Goal: Browse casually

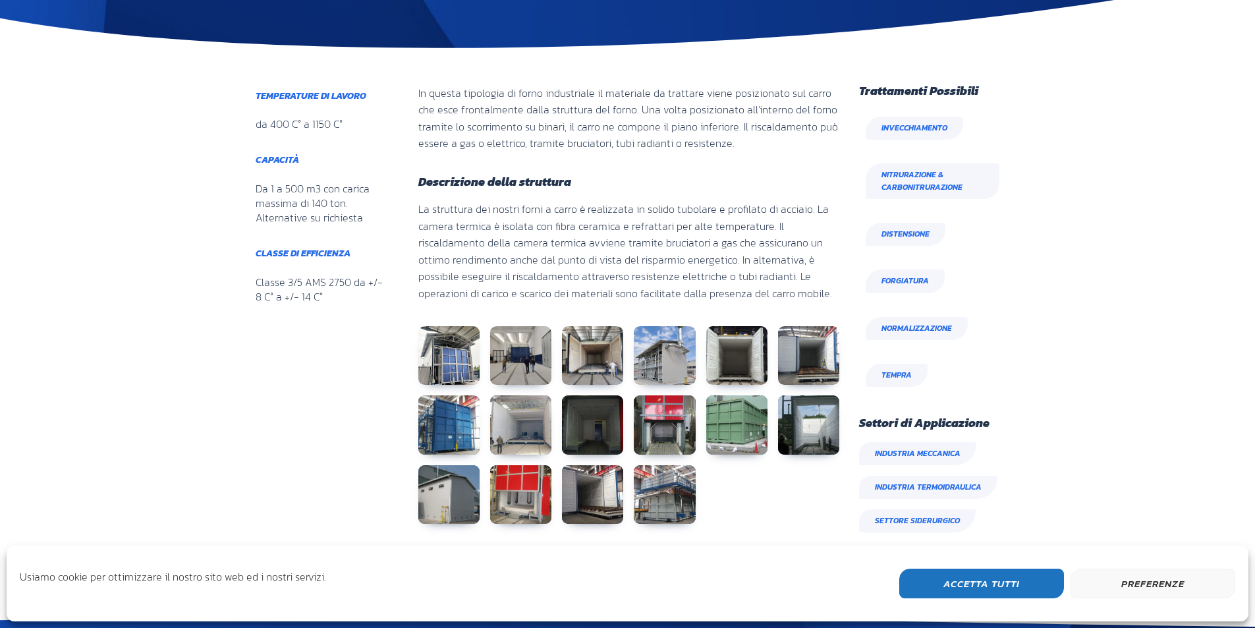
scroll to position [725, 0]
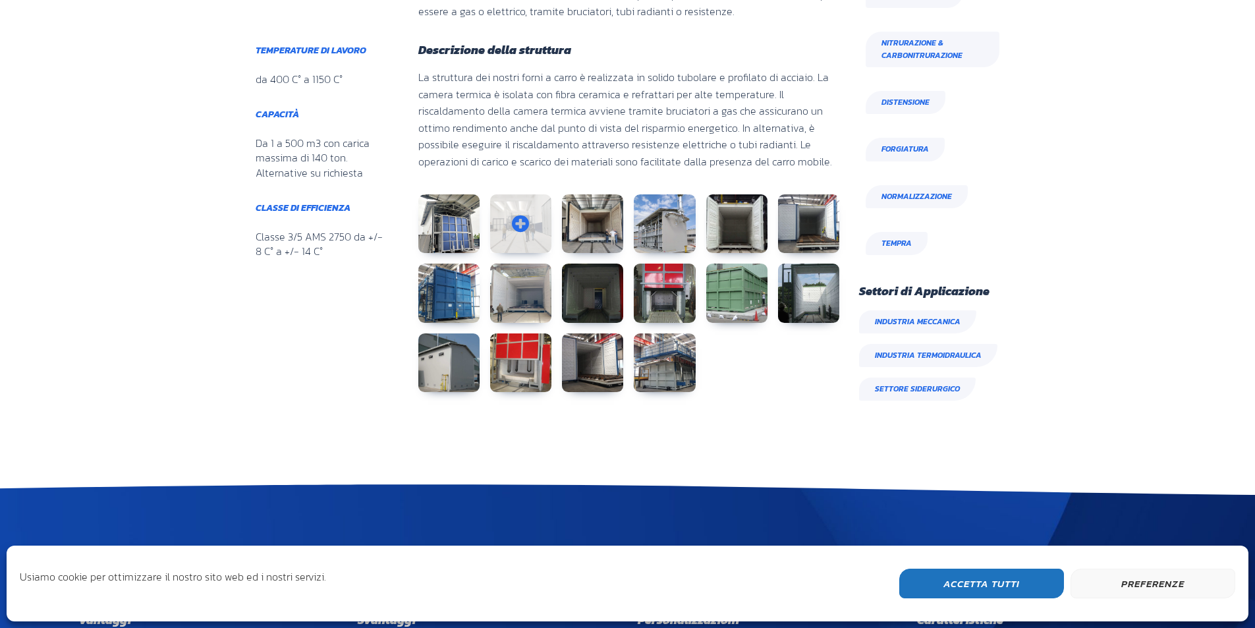
click at [511, 224] on link at bounding box center [520, 223] width 61 height 59
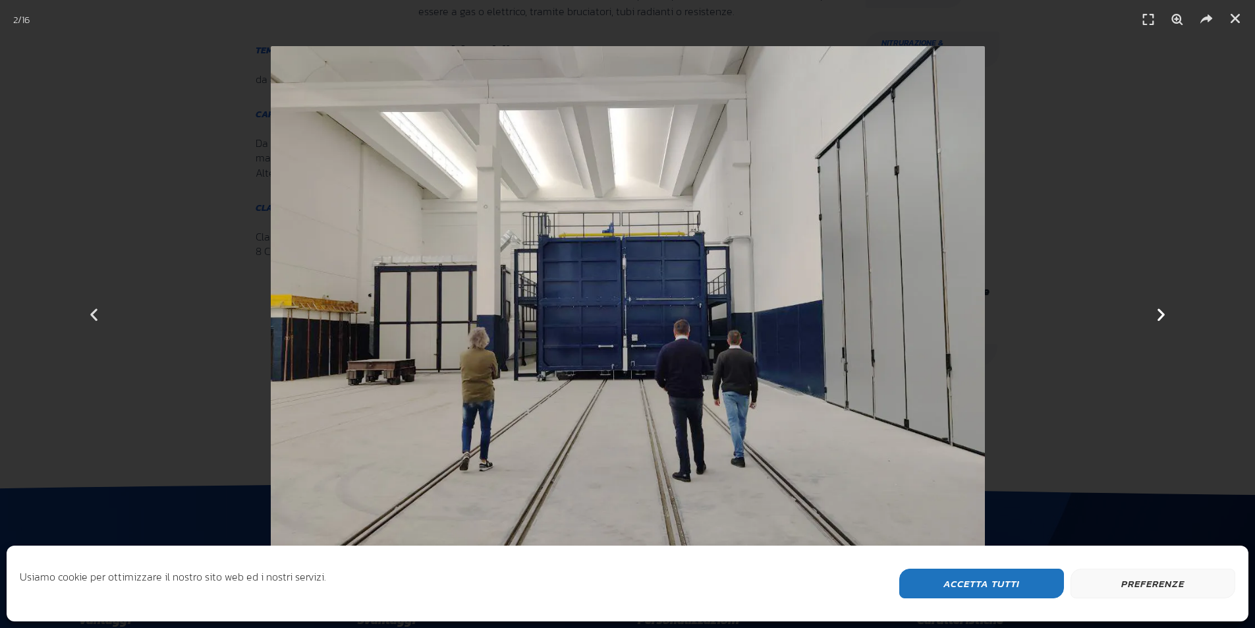
click at [1160, 309] on icon "Next slide" at bounding box center [1161, 314] width 16 height 16
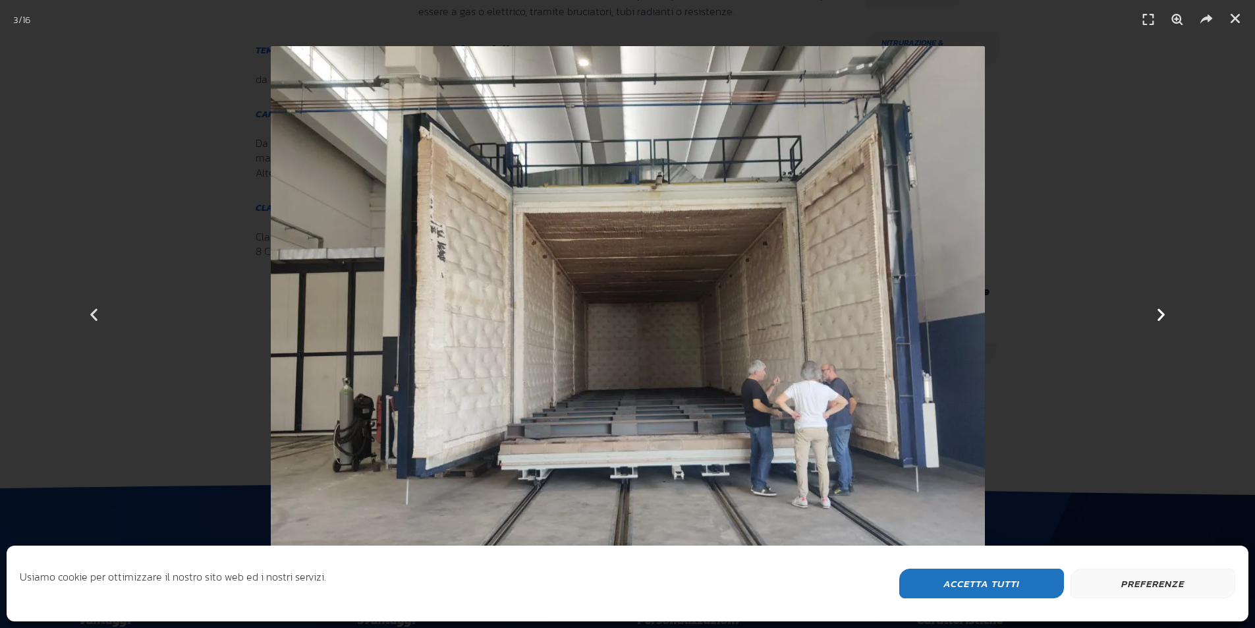
click at [1160, 308] on icon "Next slide" at bounding box center [1161, 314] width 16 height 16
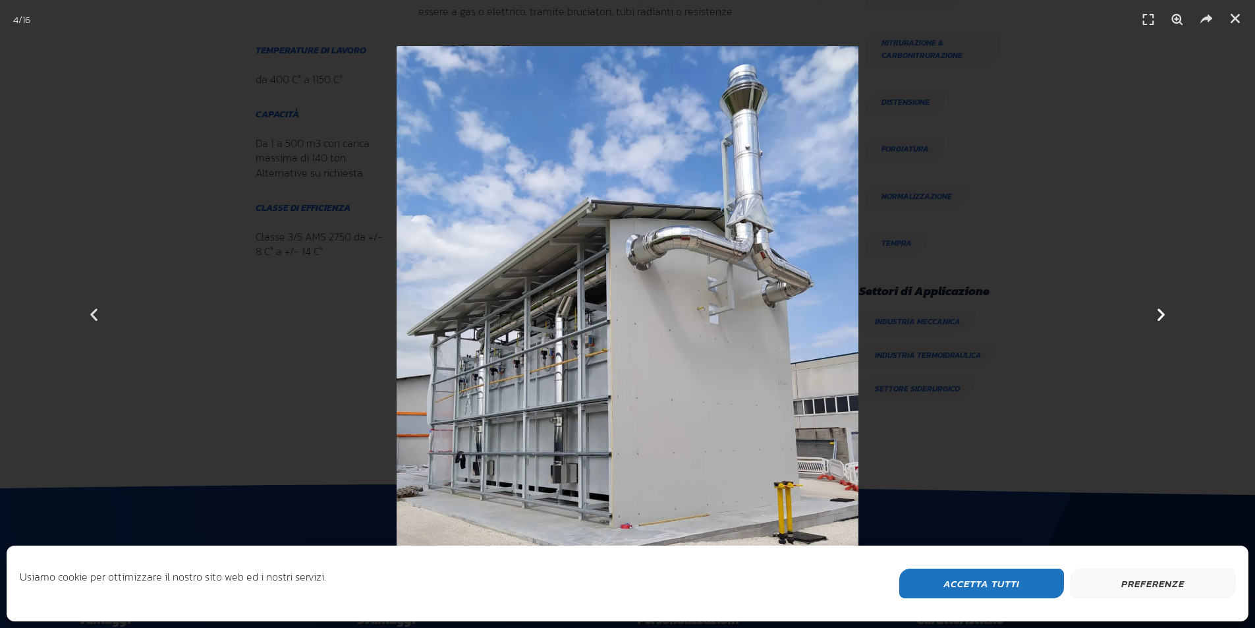
click at [1160, 308] on icon "Next slide" at bounding box center [1161, 314] width 16 height 16
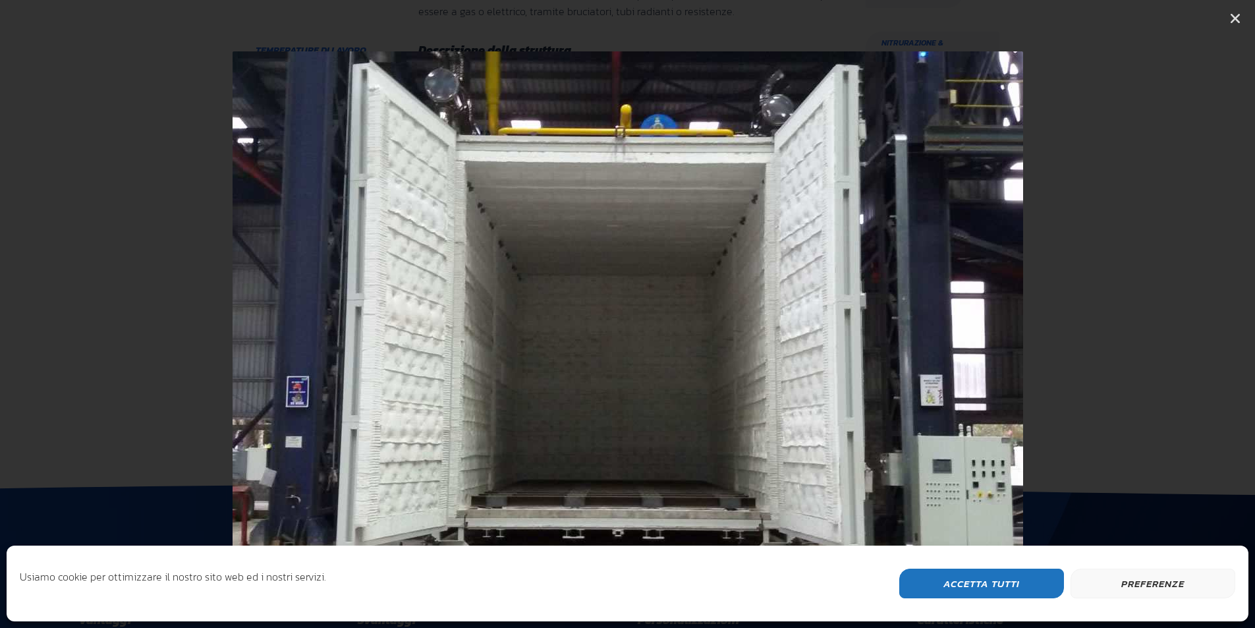
click at [1160, 308] on icon "Next slide" at bounding box center [1161, 314] width 16 height 16
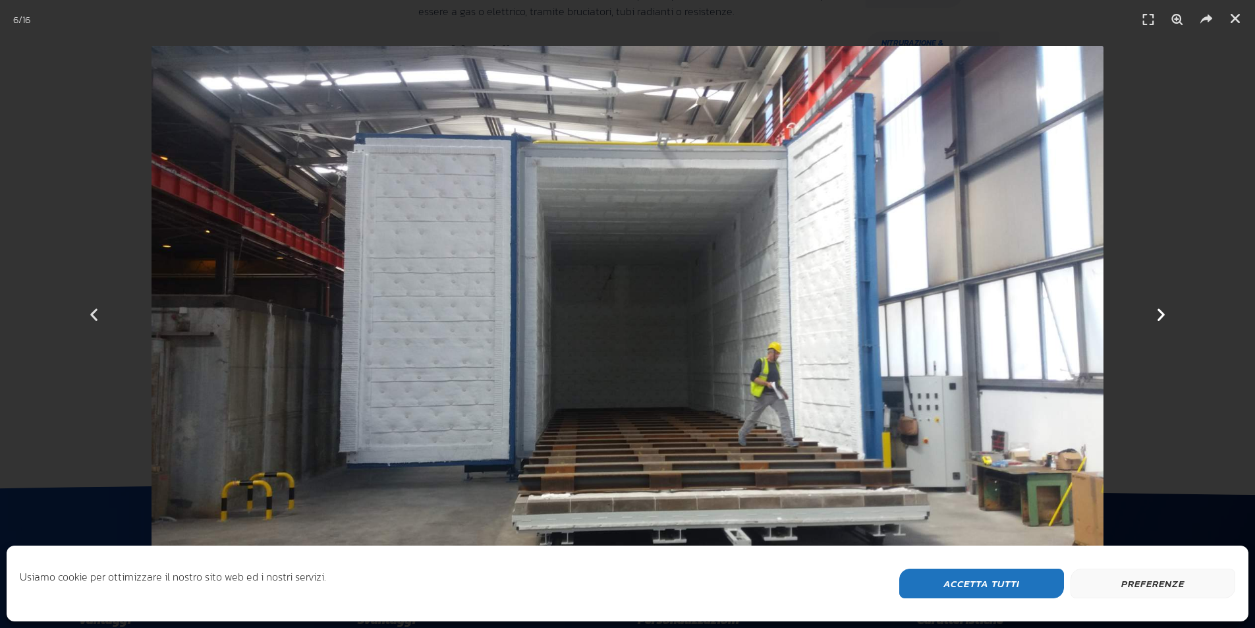
click at [1160, 308] on icon "Next slide" at bounding box center [1161, 314] width 16 height 16
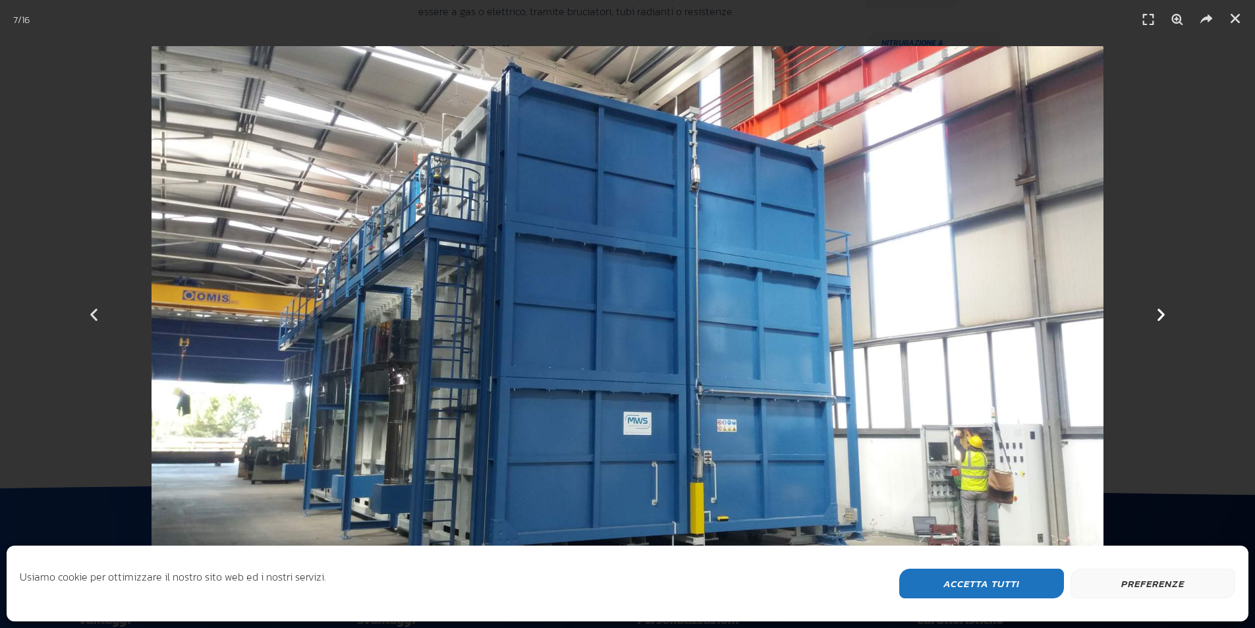
click at [1160, 309] on icon "Next slide" at bounding box center [1161, 314] width 16 height 16
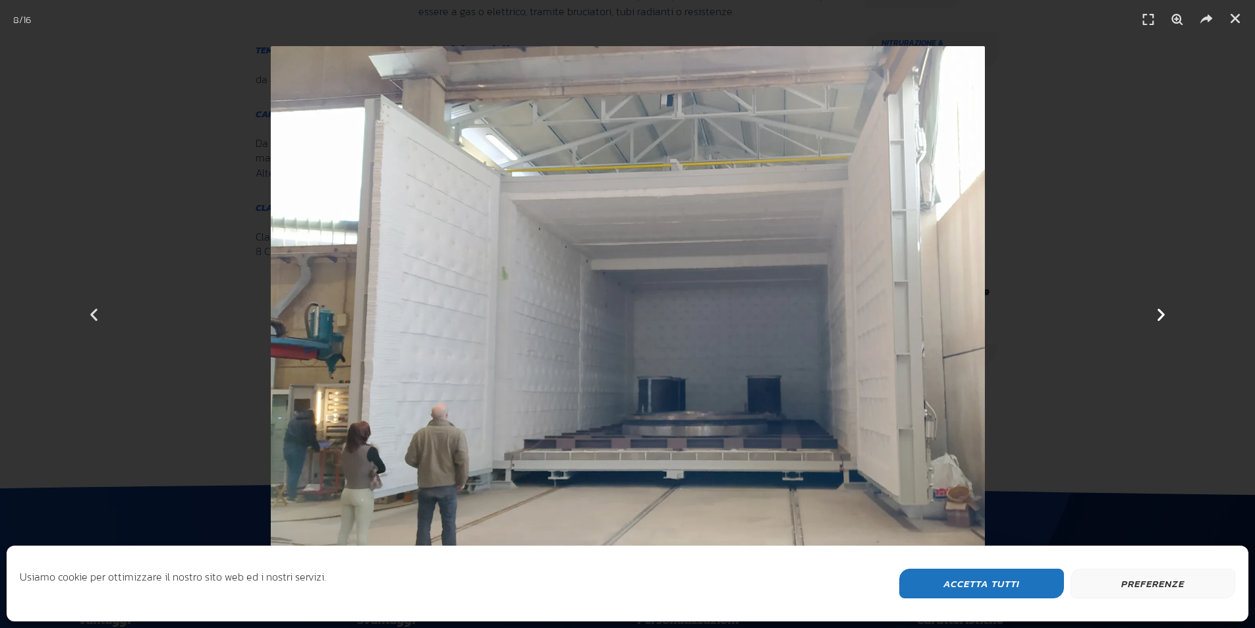
click at [1160, 310] on icon "Next slide" at bounding box center [1161, 314] width 16 height 16
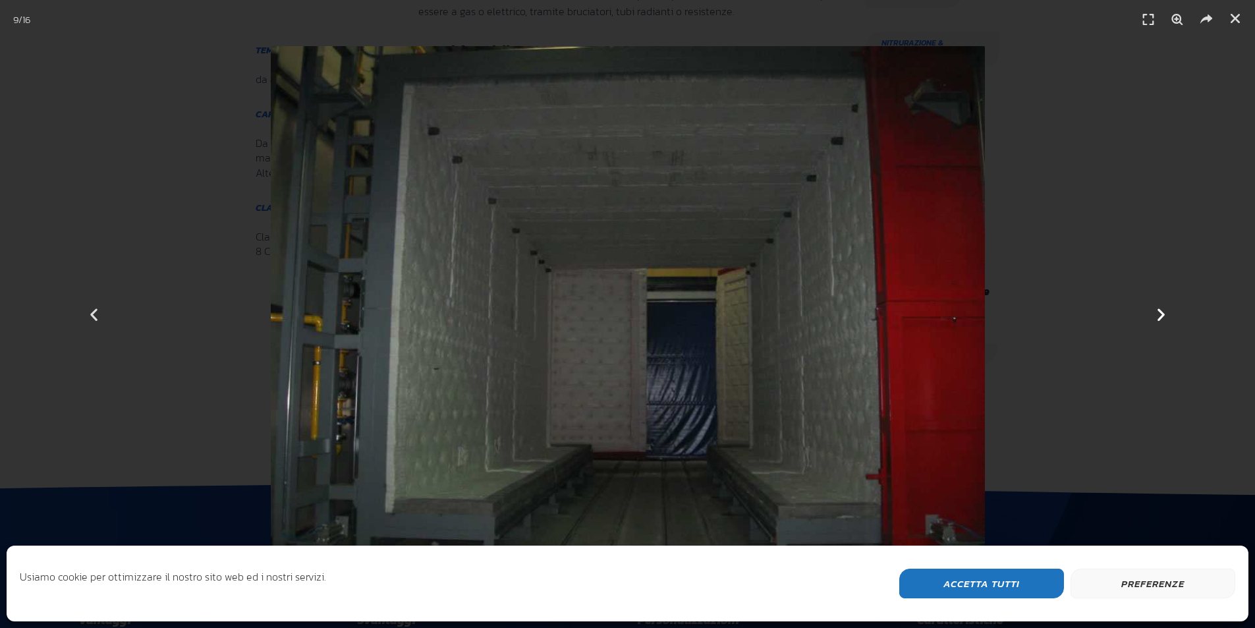
click at [1160, 310] on icon "Next slide" at bounding box center [1161, 314] width 16 height 16
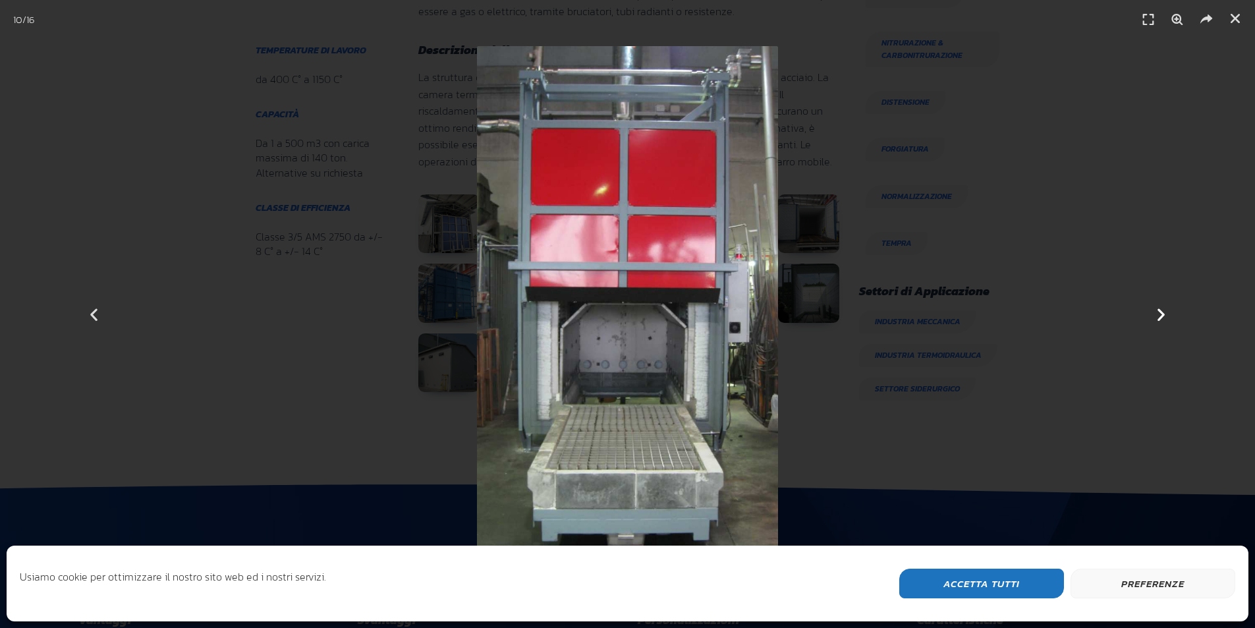
click at [1160, 310] on icon "Next slide" at bounding box center [1161, 314] width 16 height 16
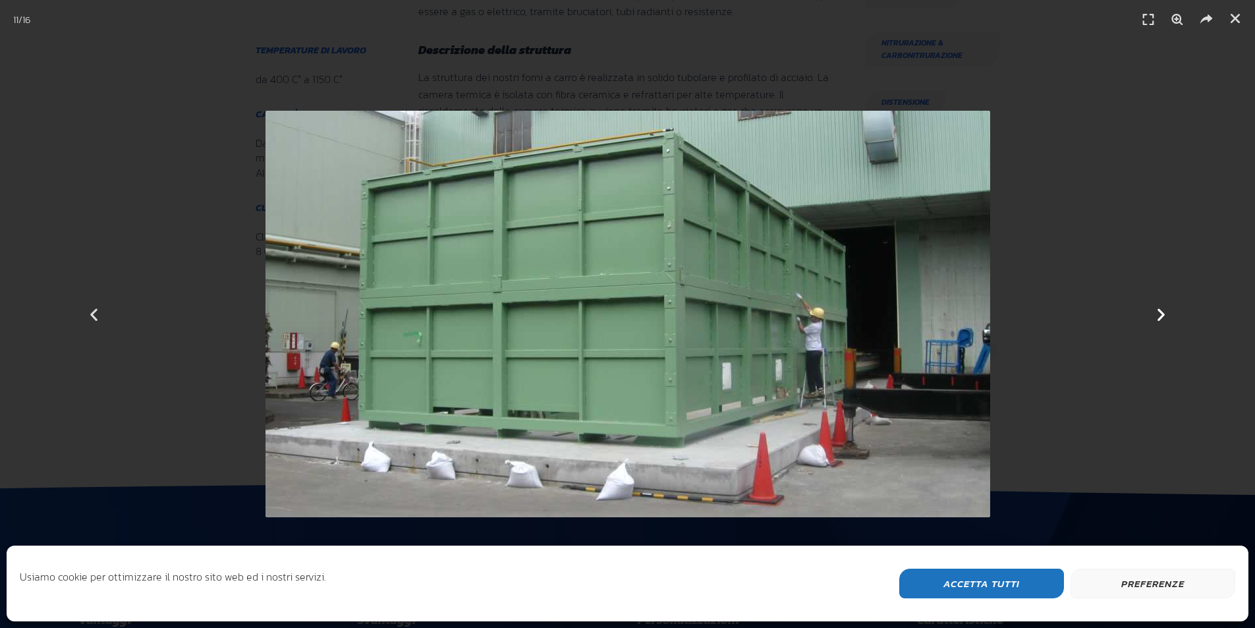
click at [1160, 310] on icon "Next slide" at bounding box center [1161, 314] width 16 height 16
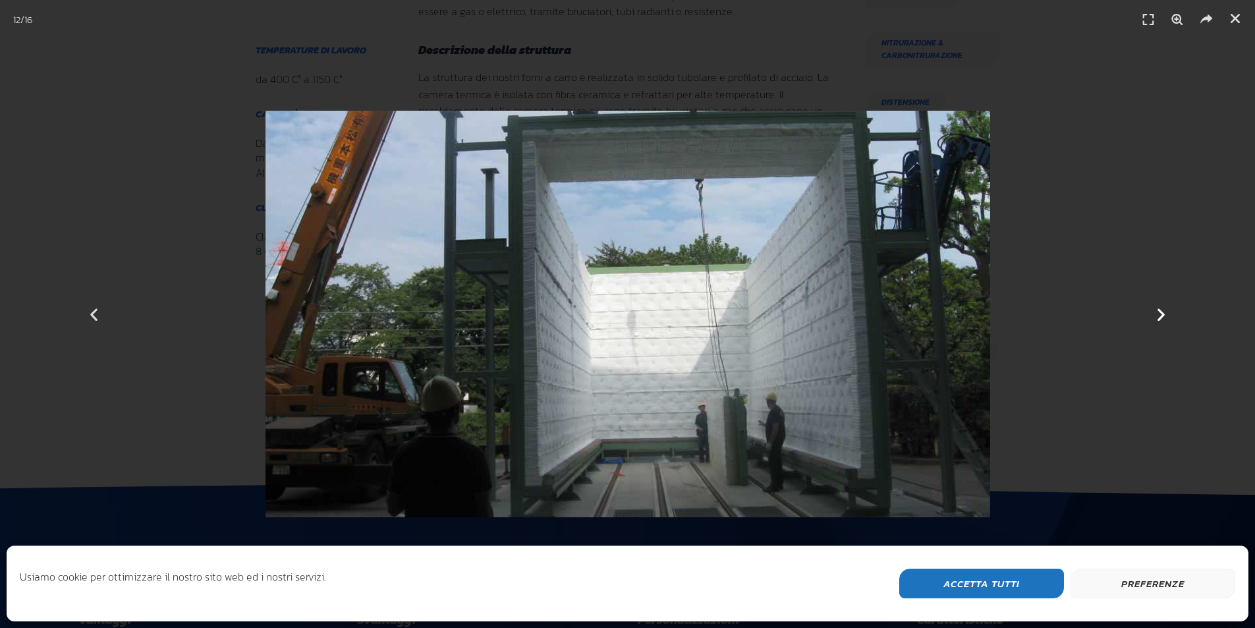
click at [1160, 310] on icon "Next slide" at bounding box center [1161, 314] width 16 height 16
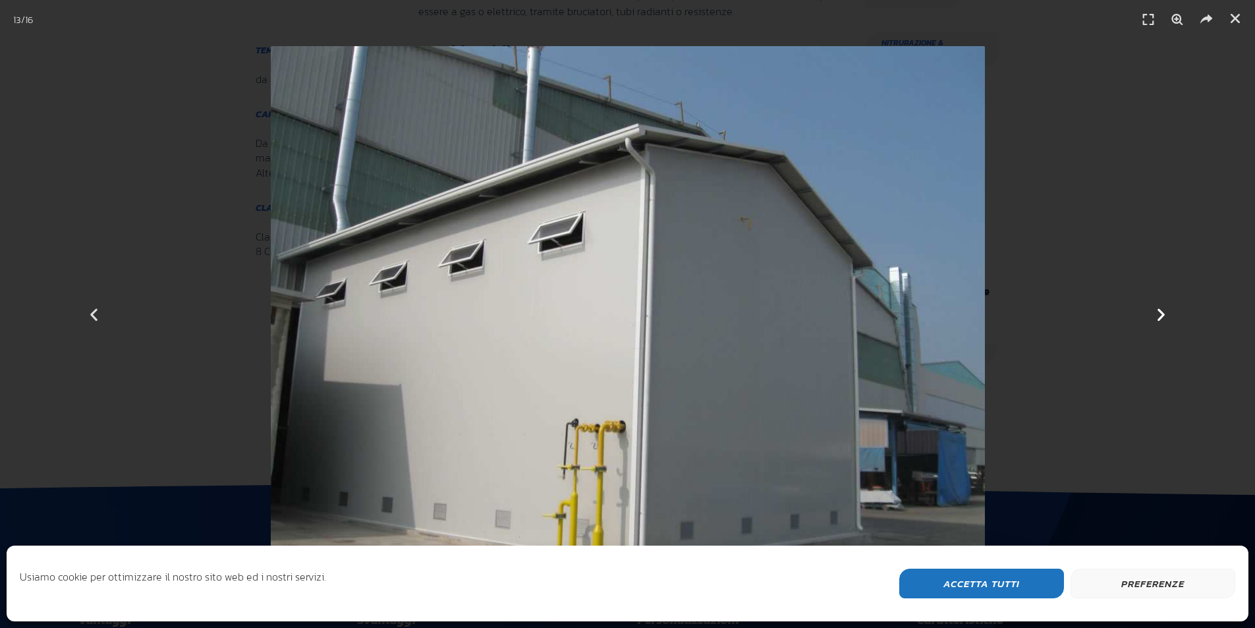
click at [1160, 310] on icon "Next slide" at bounding box center [1161, 314] width 16 height 16
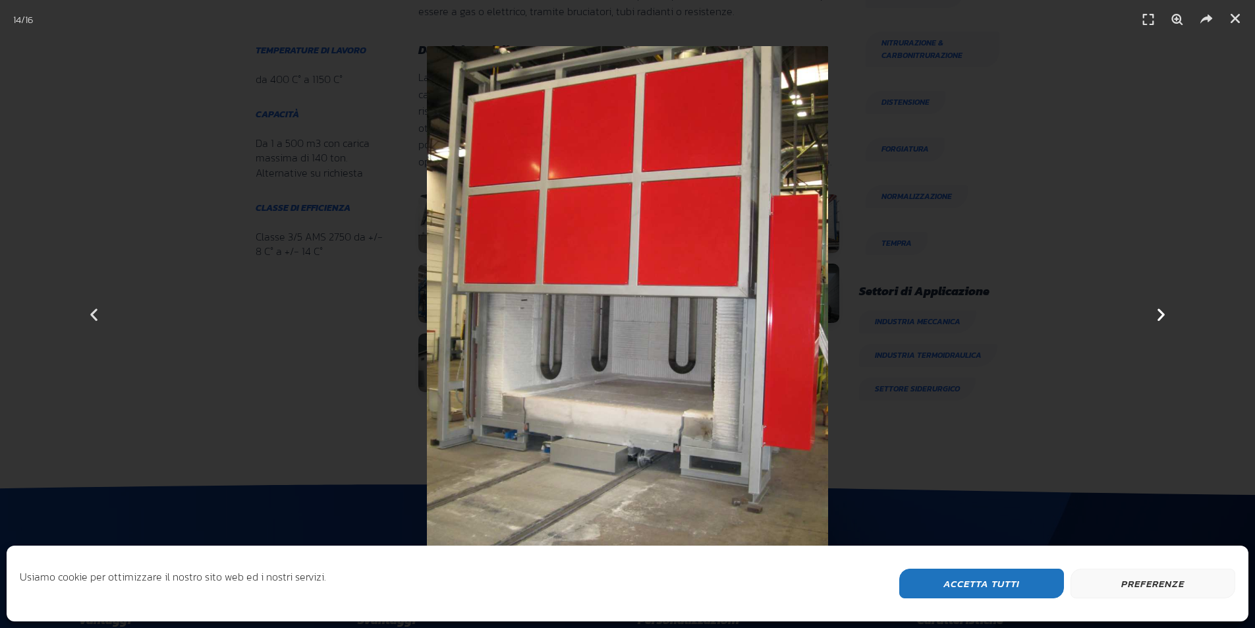
click at [1160, 310] on icon "Next slide" at bounding box center [1161, 314] width 16 height 16
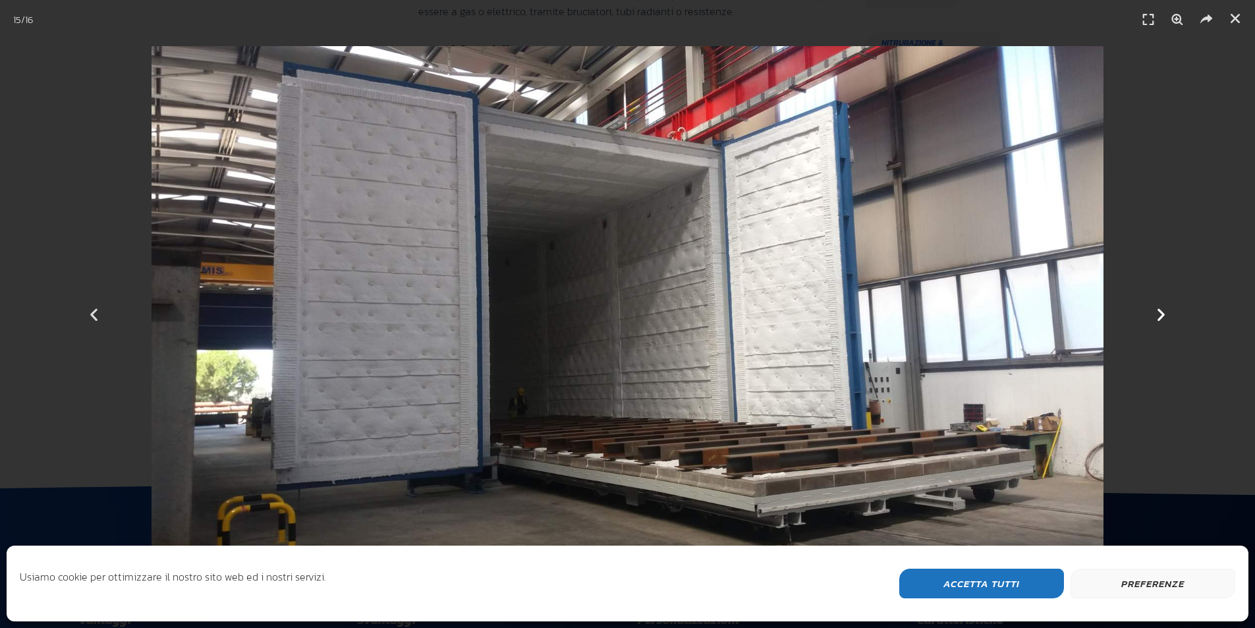
click at [1160, 312] on icon "Next slide" at bounding box center [1161, 314] width 16 height 16
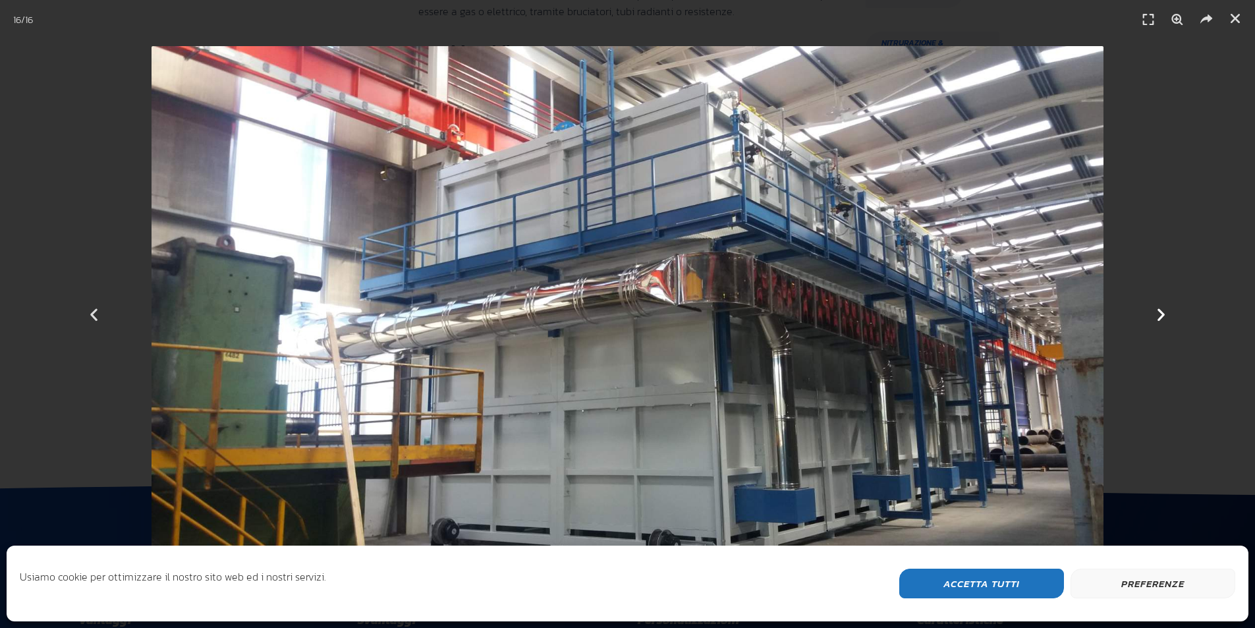
click at [1160, 312] on icon "Next slide" at bounding box center [1161, 314] width 16 height 16
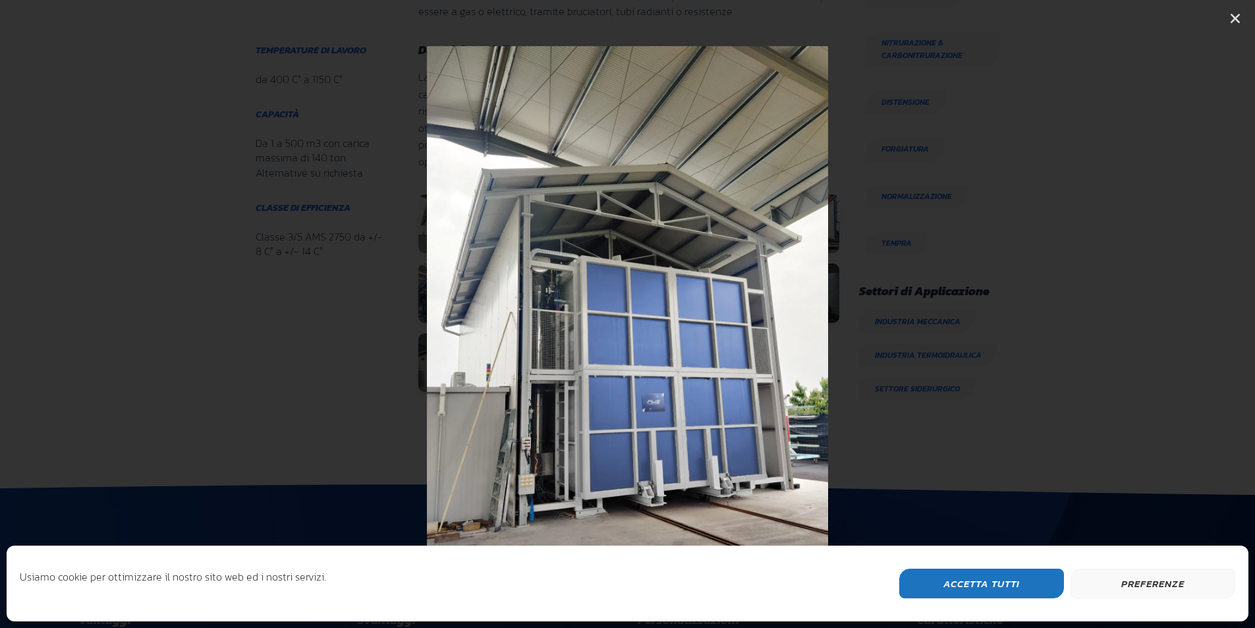
click at [1160, 312] on icon "Next slide" at bounding box center [1161, 314] width 16 height 16
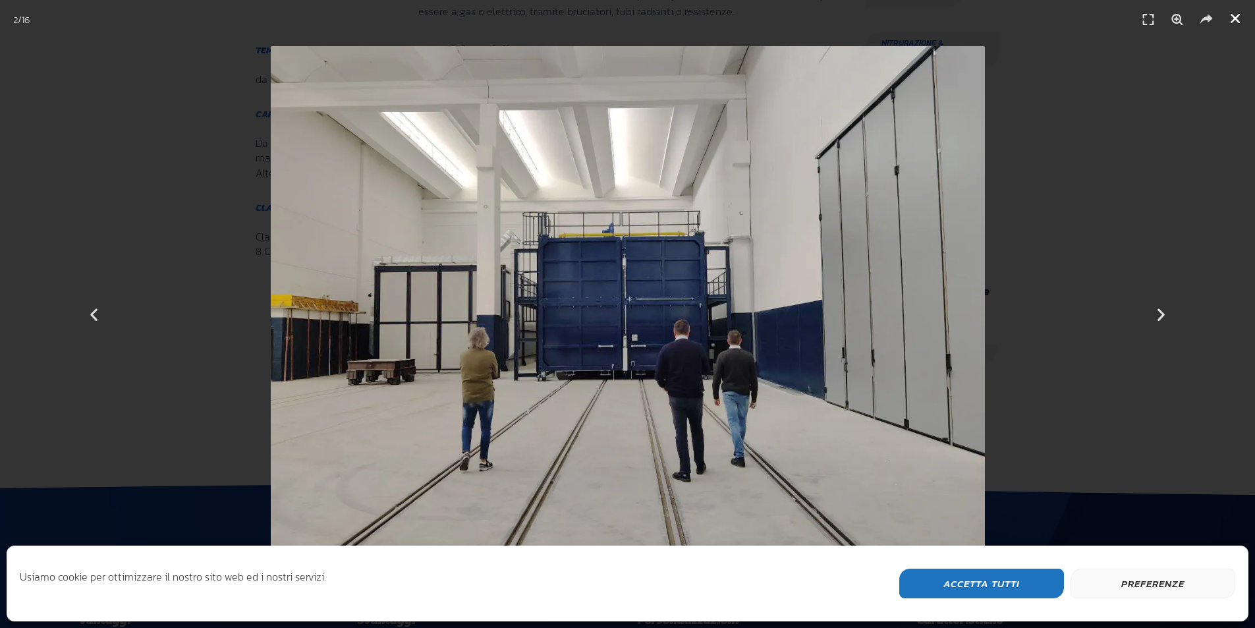
click at [1233, 16] on icon "Chiudi (Esc)" at bounding box center [1235, 18] width 13 height 13
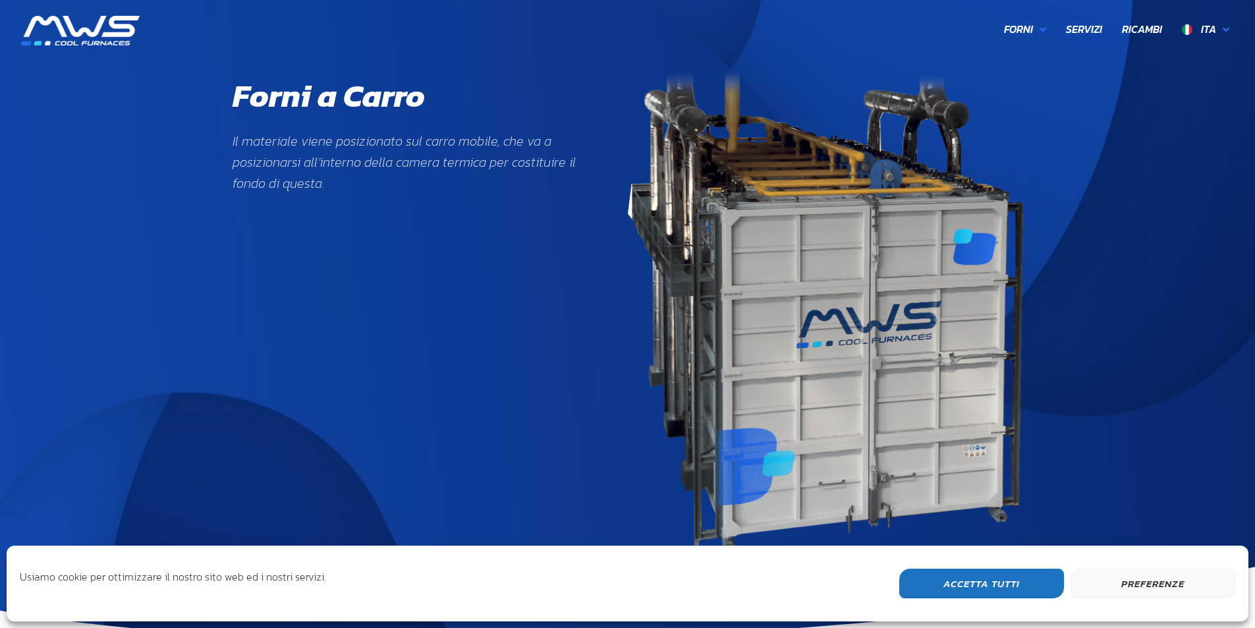
scroll to position [0, 0]
